Goal: Transaction & Acquisition: Purchase product/service

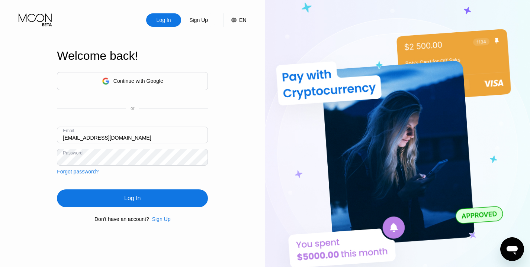
click at [72, 140] on input "falconfree@yandex.by" at bounding box center [132, 135] width 151 height 17
paste input "[EMAIL_ADDRESS][DOMAIN_NAME]"
type input "[EMAIL_ADDRESS][DOMAIN_NAME]"
click at [87, 197] on div "Log In" at bounding box center [132, 199] width 151 height 18
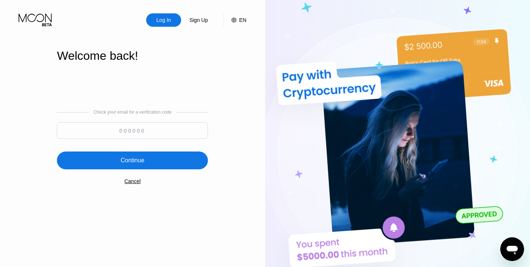
click at [151, 127] on input at bounding box center [132, 130] width 151 height 17
paste input "948304"
type input "948304"
click at [139, 158] on div "Continue" at bounding box center [132, 160] width 24 height 7
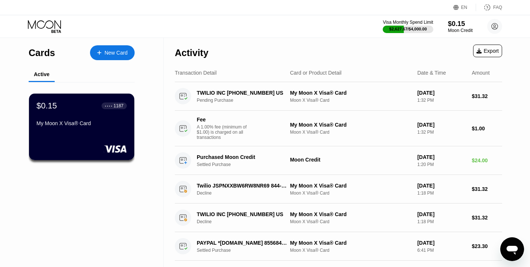
click at [453, 28] on div "Moon Credit" at bounding box center [459, 30] width 25 height 5
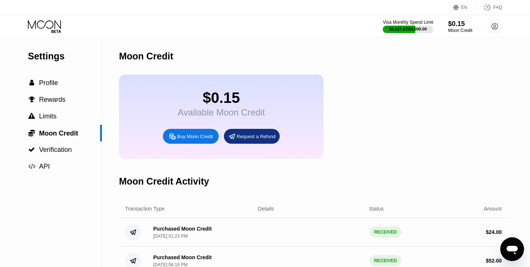
click at [191, 138] on div "Buy Moon Credit" at bounding box center [195, 136] width 36 height 6
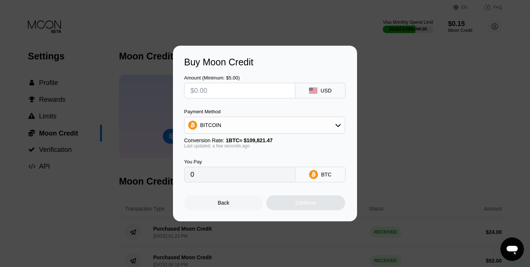
click at [220, 129] on div "BITCOIN" at bounding box center [264, 125] width 160 height 15
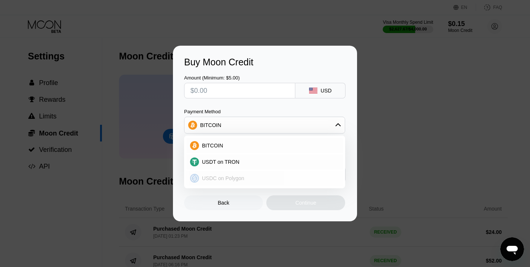
click at [221, 175] on span "USDC on Polygon" at bounding box center [223, 178] width 42 height 6
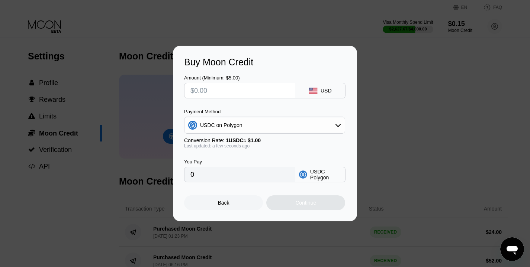
click at [203, 92] on input "text" at bounding box center [239, 90] width 98 height 15
type input "$20"
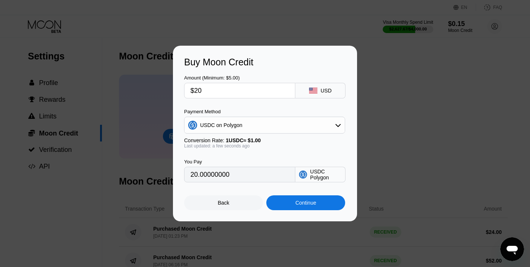
type input "20.00000000"
type input "$20.86"
type input "20.86000000"
click at [293, 206] on div "Continue" at bounding box center [305, 202] width 79 height 15
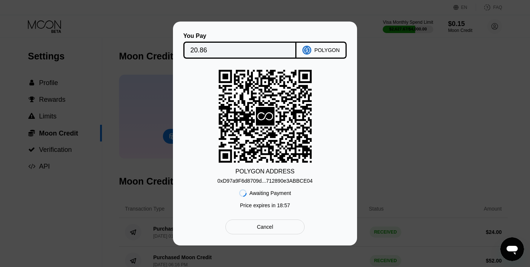
click at [248, 182] on div "0xD97a9F6d8709d...712890e3ABBCE04" at bounding box center [264, 181] width 95 height 6
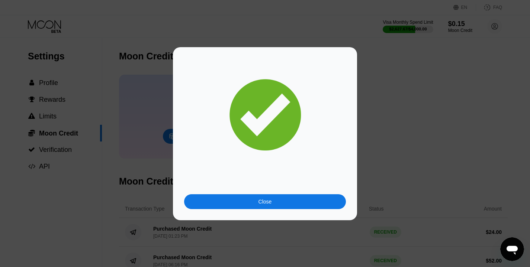
click at [326, 204] on div "Close" at bounding box center [265, 201] width 162 height 15
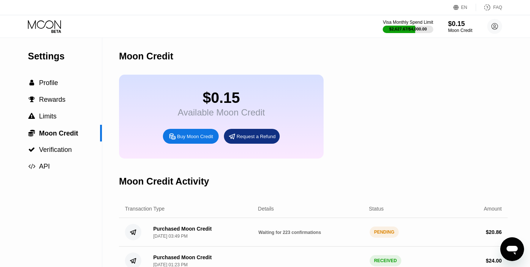
click at [54, 24] on icon at bounding box center [45, 26] width 35 height 13
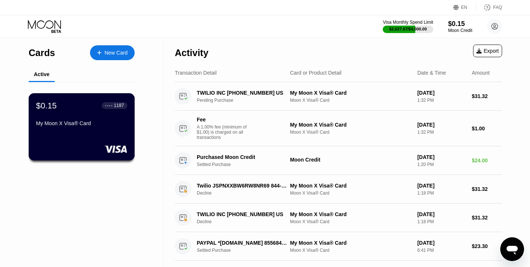
click at [103, 124] on div "My Moon X Visa® Card" at bounding box center [81, 123] width 91 height 6
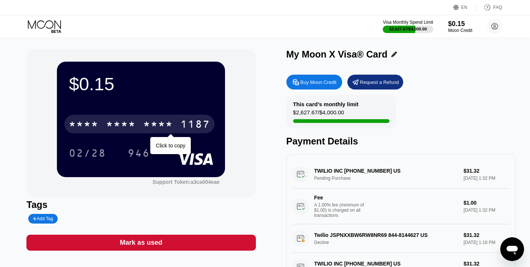
click at [158, 133] on div "* * * * * * * * * * * * 1187" at bounding box center [139, 124] width 150 height 19
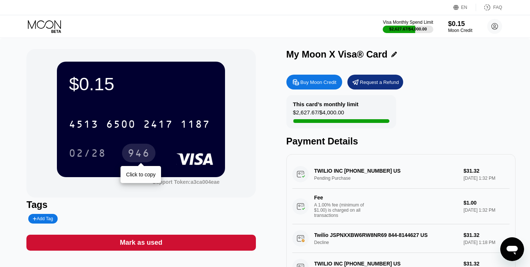
click at [142, 157] on div "946" at bounding box center [138, 154] width 22 height 12
click at [455, 25] on div "$0.15" at bounding box center [459, 24] width 25 height 8
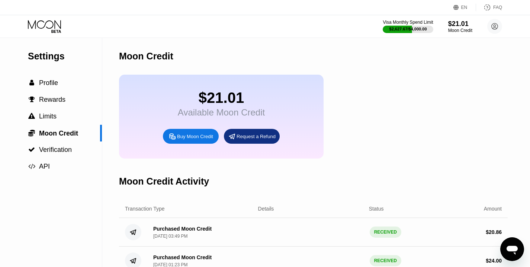
click at [29, 28] on icon at bounding box center [45, 26] width 35 height 13
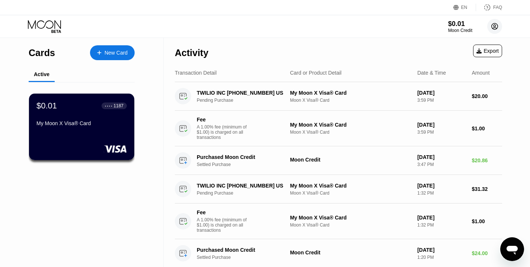
click at [495, 28] on icon at bounding box center [494, 27] width 4 height 4
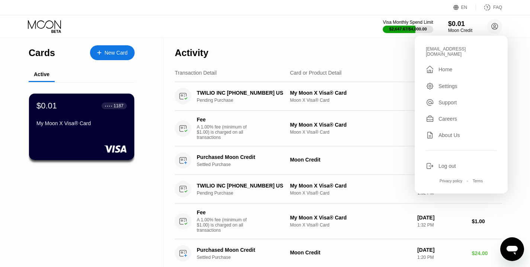
click at [443, 163] on div "Log out" at bounding box center [446, 166] width 17 height 6
